Goal: Browse casually: Explore the website without a specific task or goal

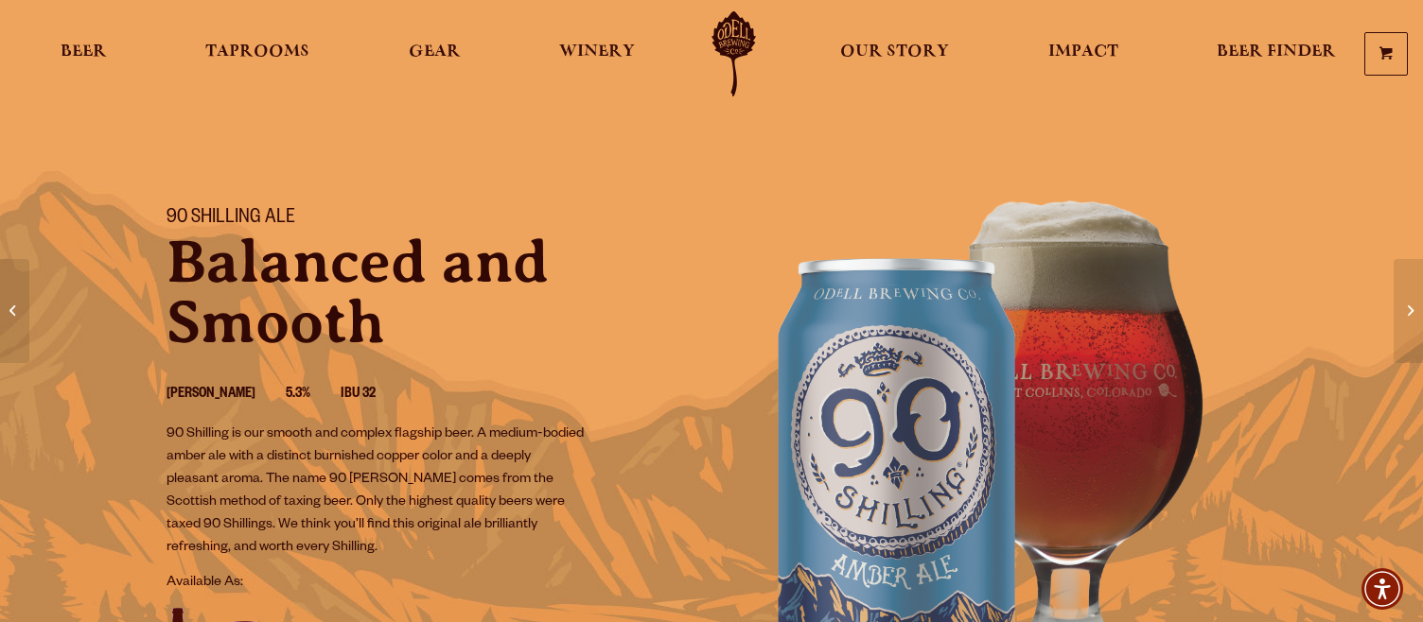
scroll to position [95, 0]
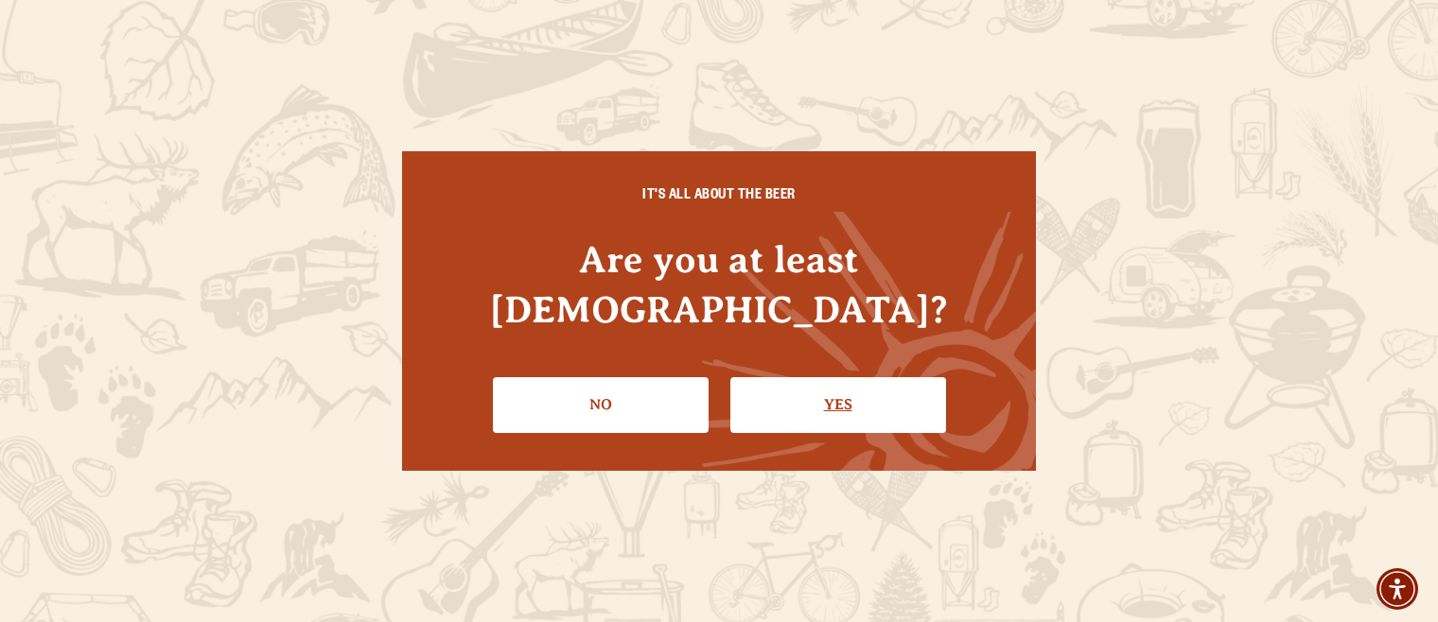
click at [799, 380] on link "Yes" at bounding box center [838, 404] width 216 height 55
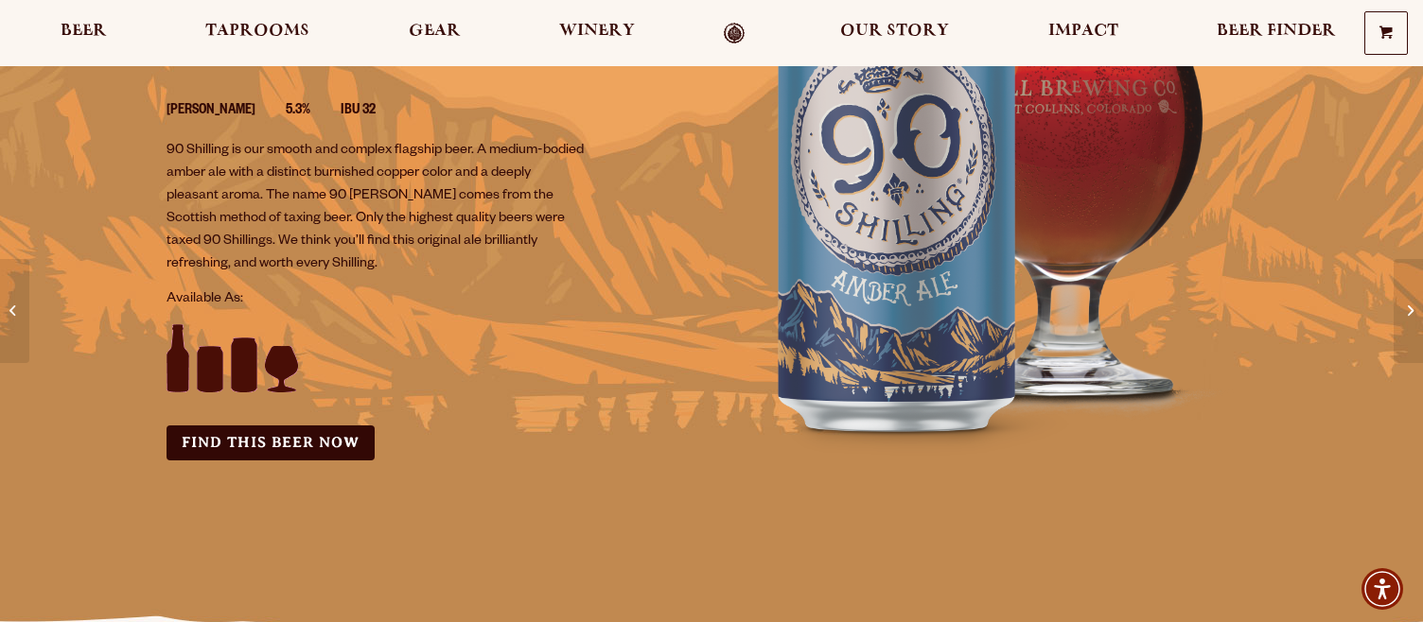
scroll to position [0, 0]
